Goal: Information Seeking & Learning: Learn about a topic

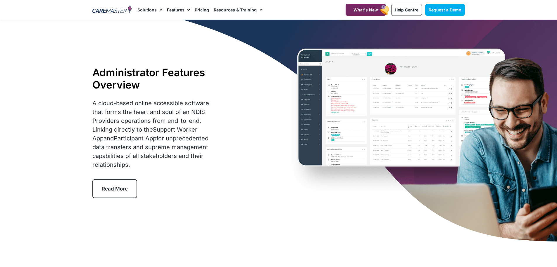
click at [368, 76] on div "Administrator Features Overview A cloud-based online accessible software that f…" at bounding box center [279, 132] width 379 height 225
click at [260, 118] on div "Administrator Features Overview A cloud-based online accessible software that f…" at bounding box center [279, 132] width 379 height 225
click at [123, 189] on span "Read More" at bounding box center [115, 189] width 26 height 6
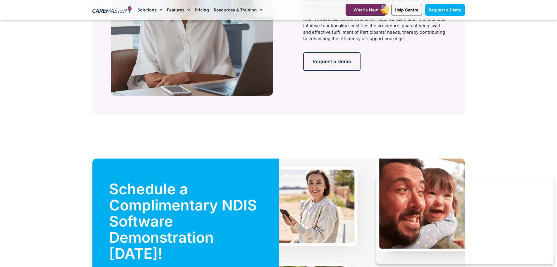
scroll to position [1291, 0]
